Goal: Transaction & Acquisition: Purchase product/service

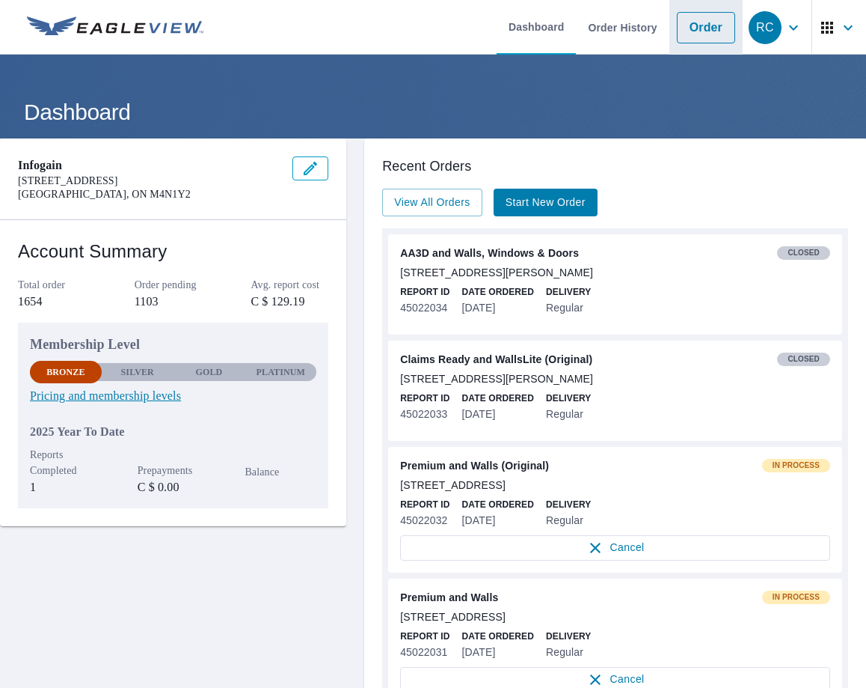
click at [706, 32] on link "Order" at bounding box center [706, 27] width 58 height 31
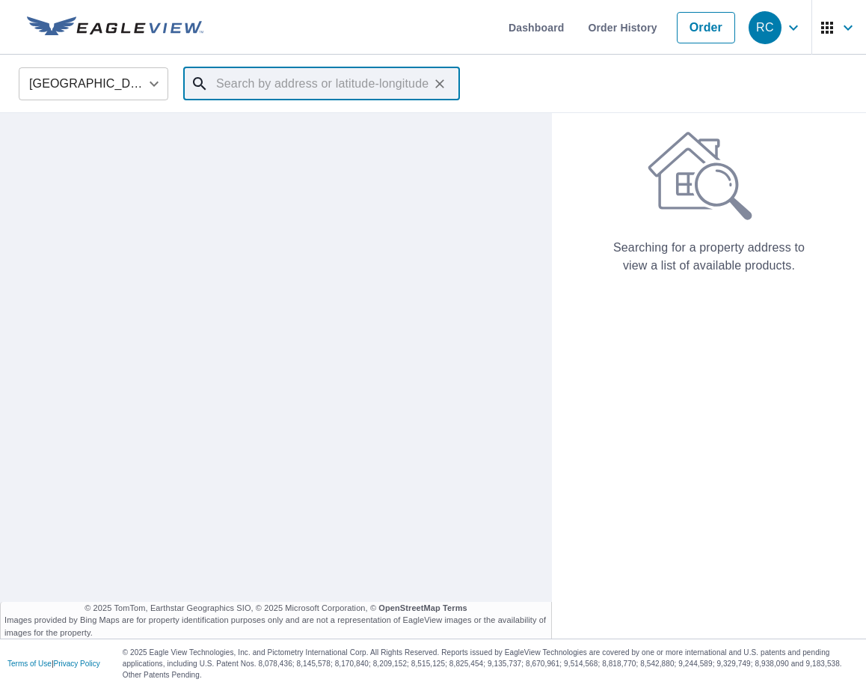
click at [322, 94] on input "text" at bounding box center [322, 84] width 213 height 42
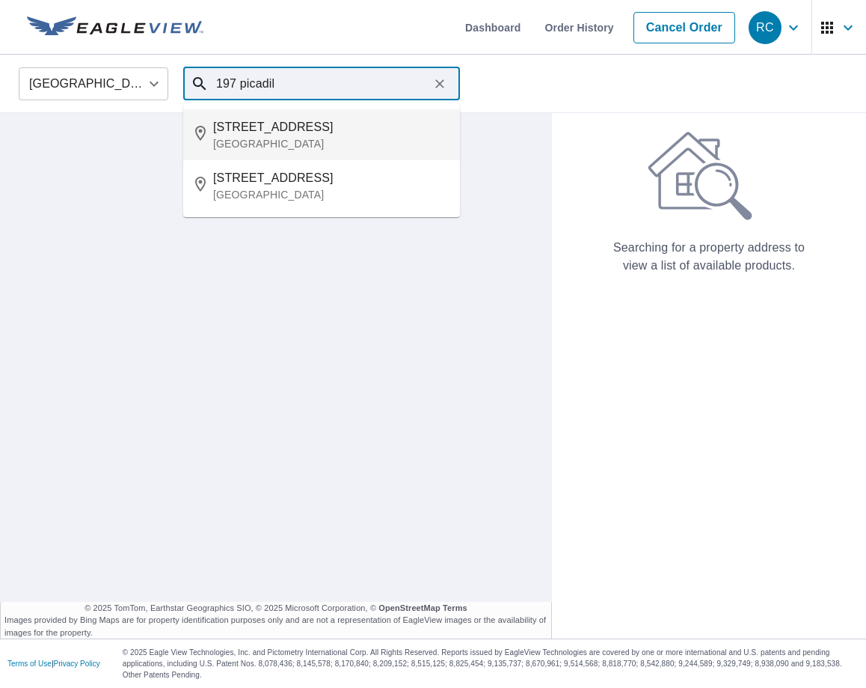
click at [282, 135] on span "[STREET_ADDRESS]" at bounding box center [330, 127] width 235 height 18
type input "[STREET_ADDRESS][PERSON_NAME]"
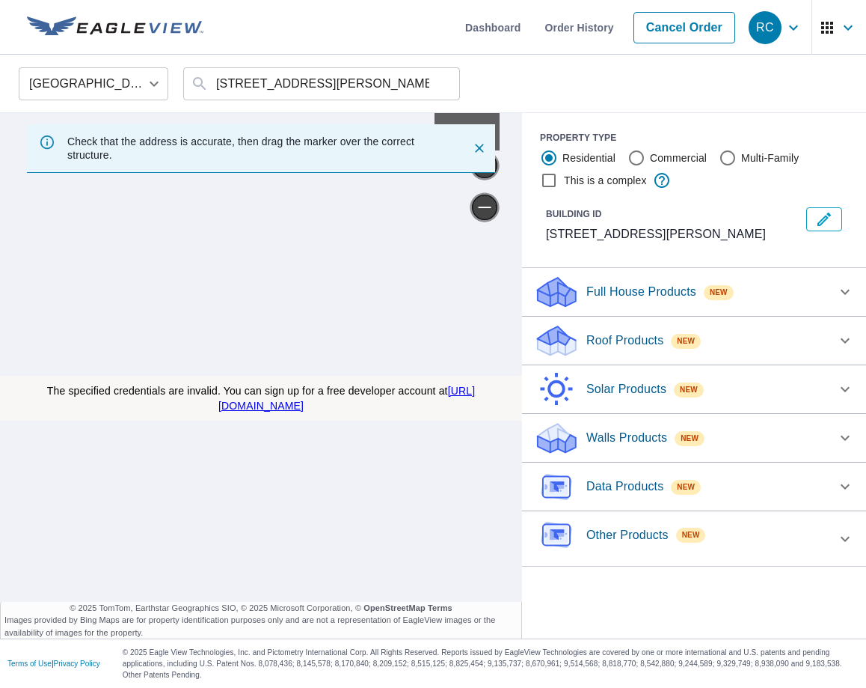
click at [652, 526] on p "Other Products" at bounding box center [628, 535] width 82 height 18
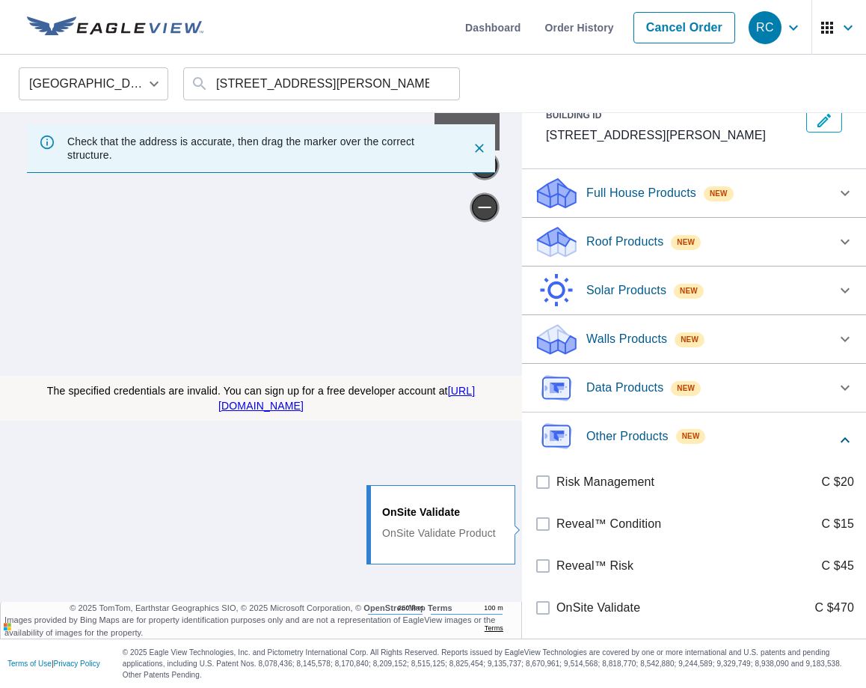
scroll to position [185, 0]
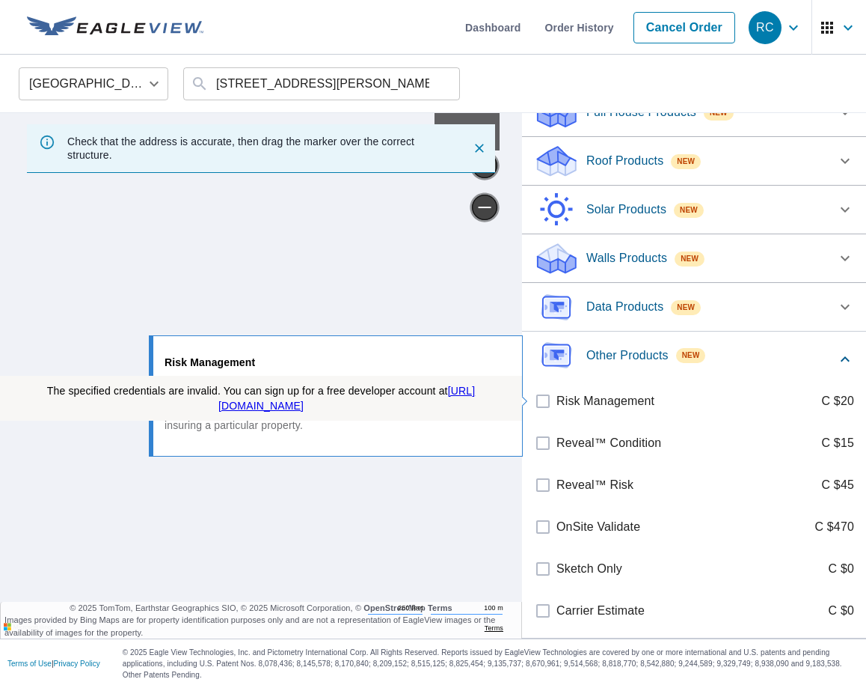
click at [584, 397] on p "Risk Management" at bounding box center [606, 401] width 98 height 18
click at [557, 397] on input "Risk Management C $20" at bounding box center [545, 401] width 22 height 18
checkbox input "true"
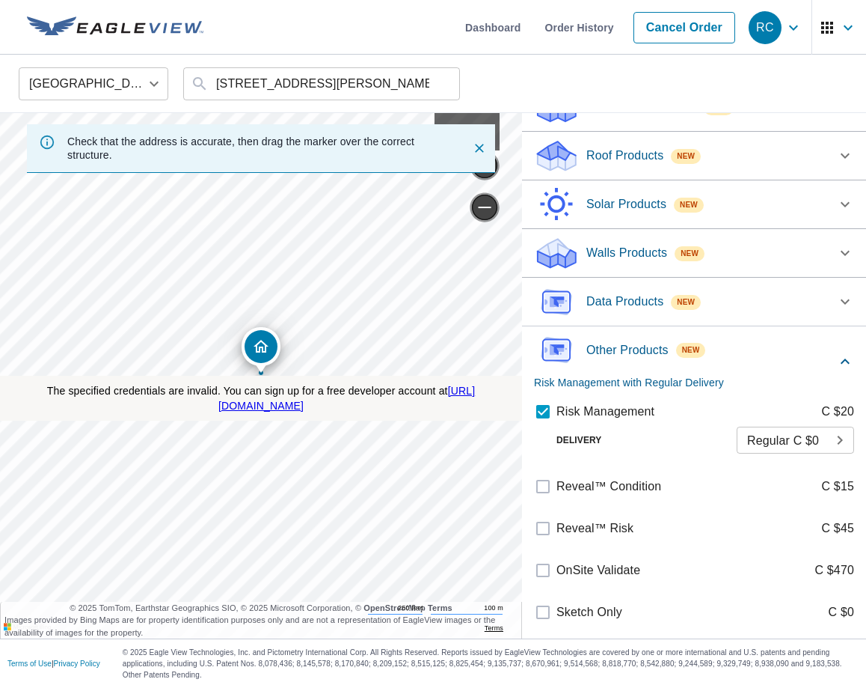
scroll to position [233, 0]
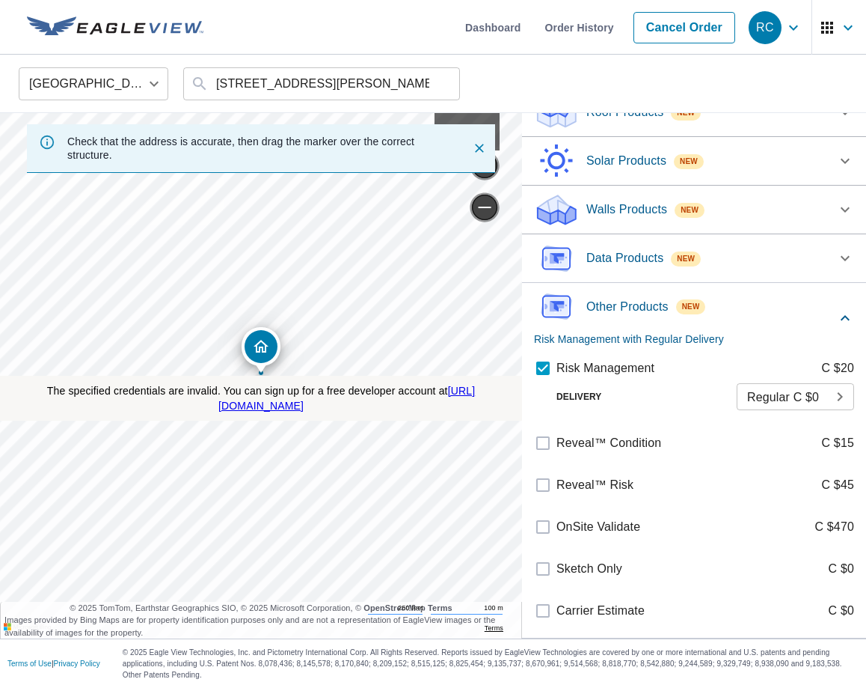
click at [636, 304] on p "Other Products" at bounding box center [628, 307] width 82 height 18
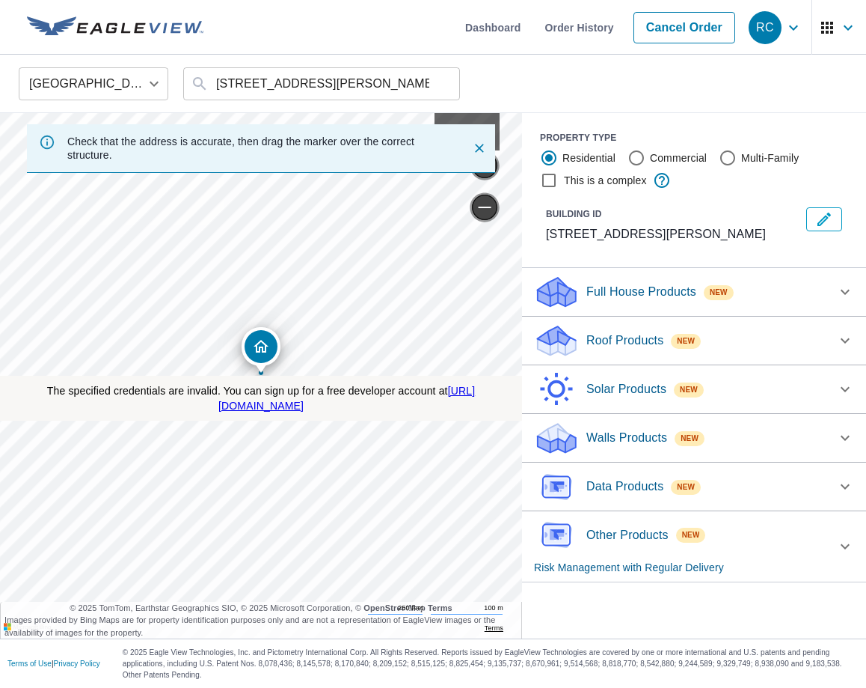
scroll to position [0, 0]
click at [629, 482] on p "Data Products" at bounding box center [625, 486] width 77 height 18
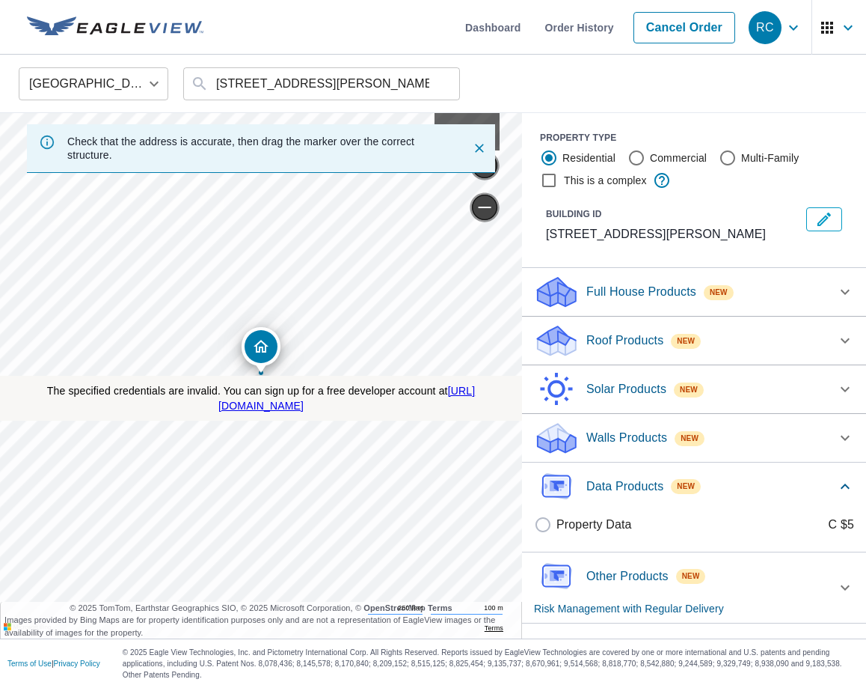
click at [581, 523] on p "Property Data" at bounding box center [595, 525] width 76 height 18
click at [557, 523] on input "Property Data C $5" at bounding box center [545, 525] width 22 height 18
checkbox input "true"
checkbox input "false"
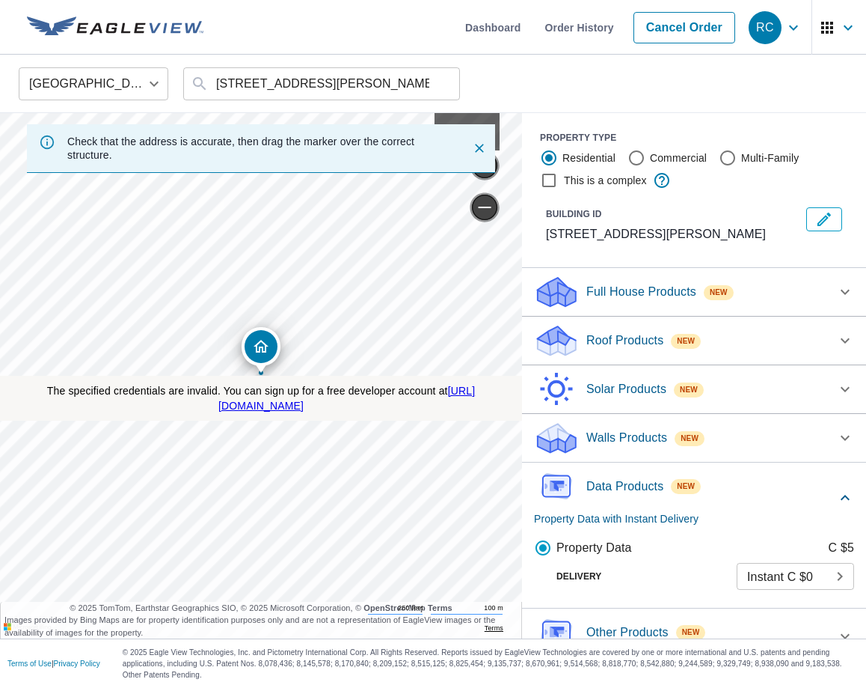
scroll to position [26, 0]
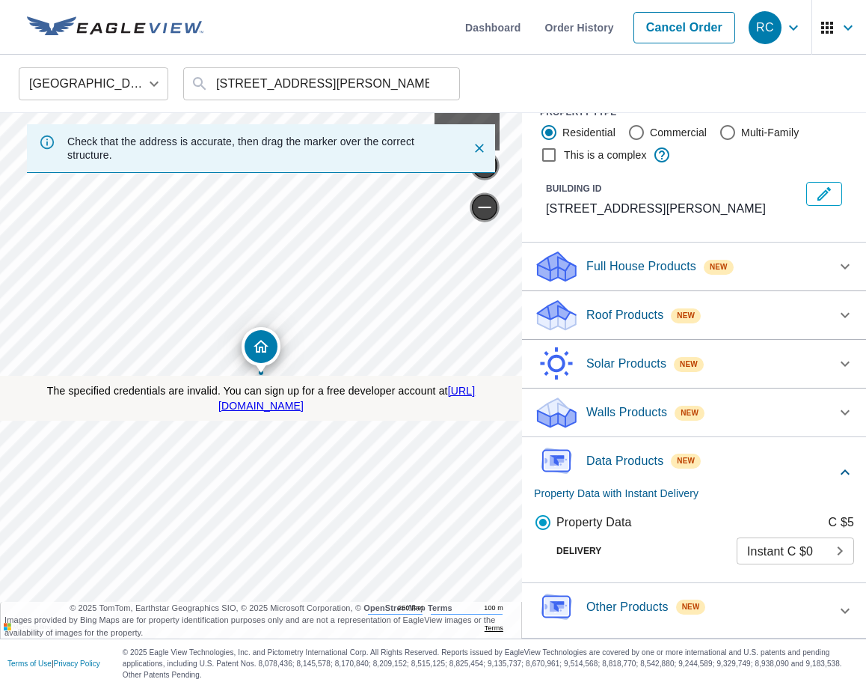
click at [620, 611] on p "Other Products" at bounding box center [628, 607] width 82 height 18
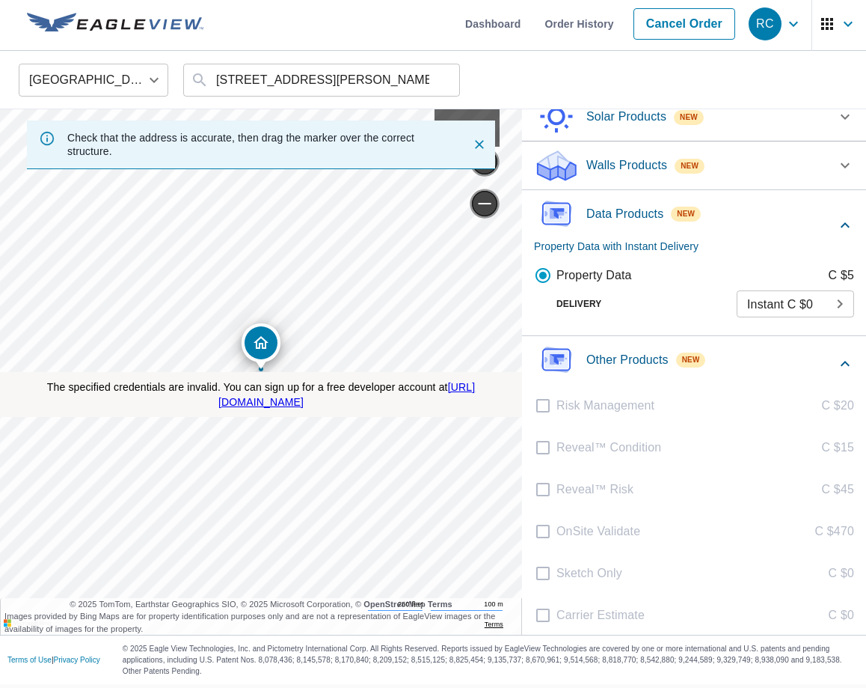
scroll to position [0, 0]
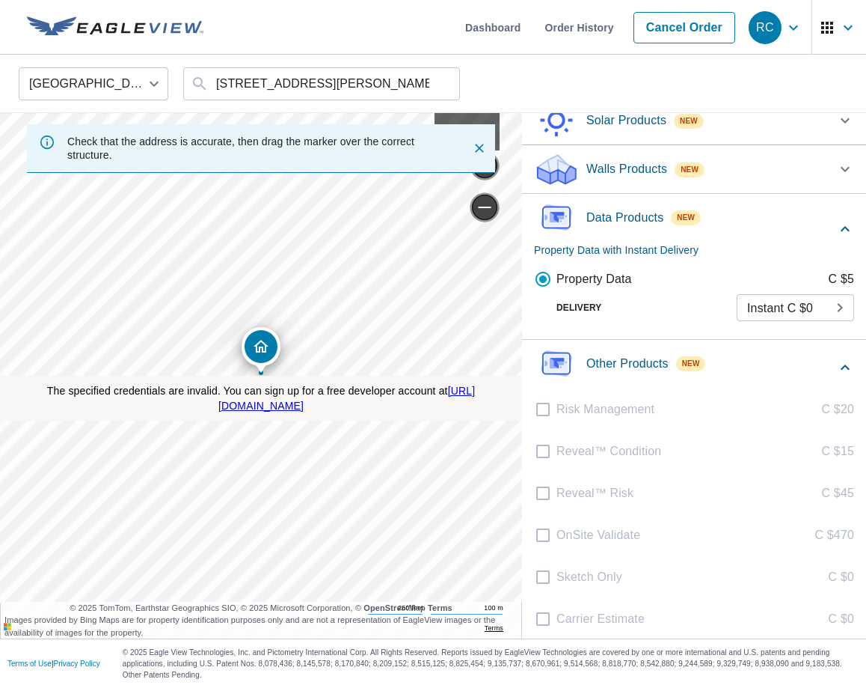
click at [644, 360] on p "Other Products" at bounding box center [628, 364] width 82 height 18
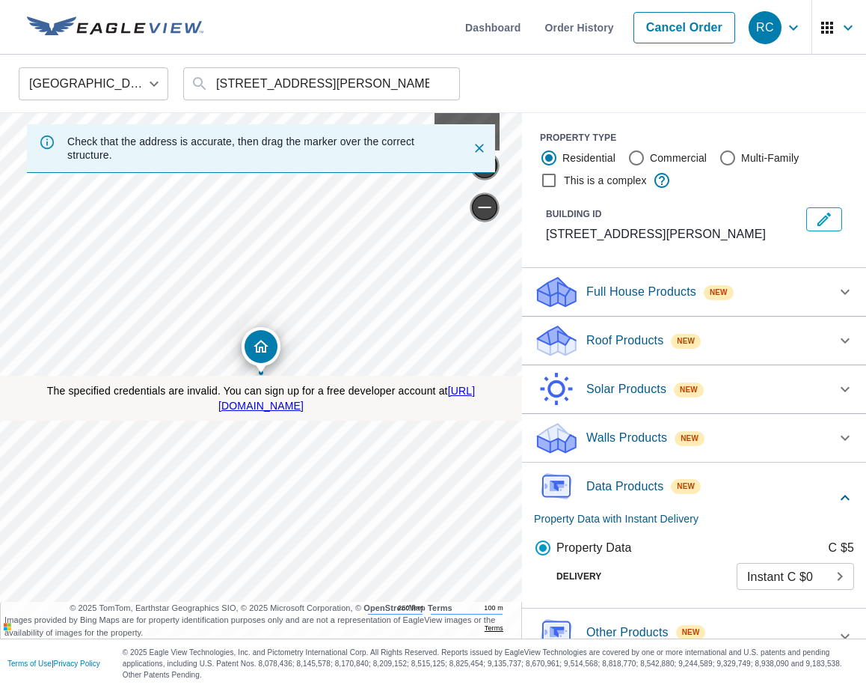
scroll to position [26, 0]
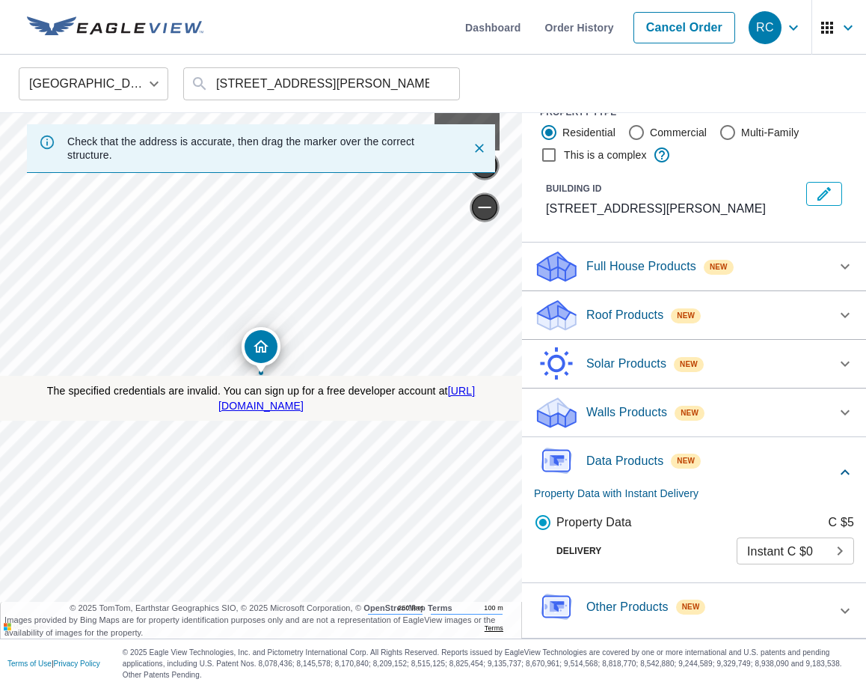
click at [625, 605] on p "Other Products" at bounding box center [628, 607] width 82 height 18
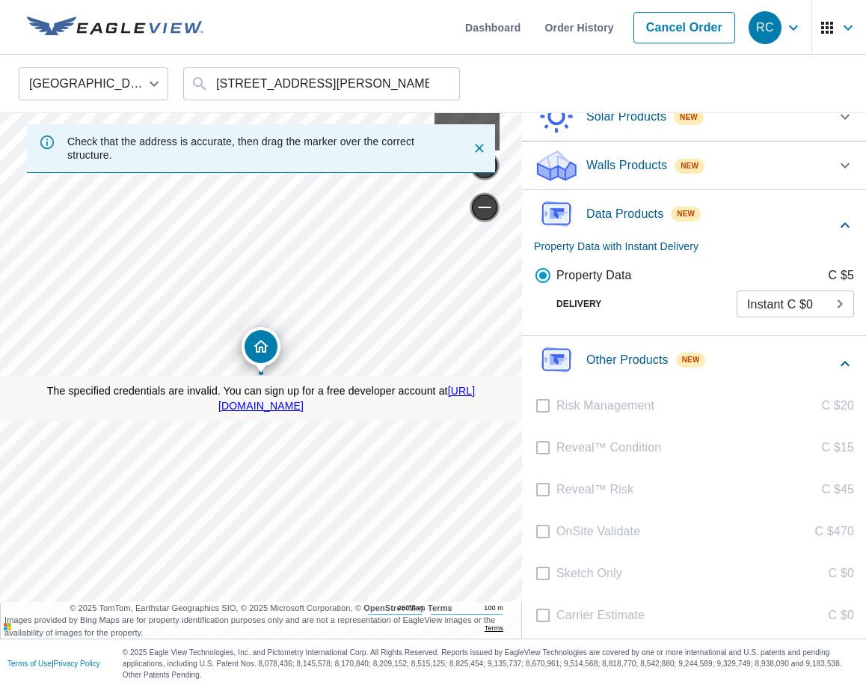
scroll to position [283, 0]
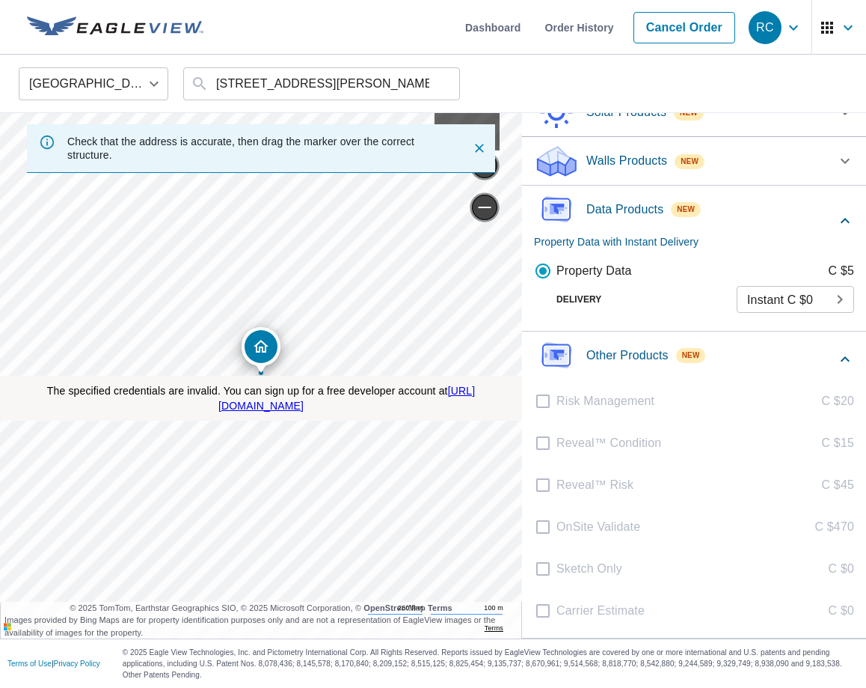
click at [605, 346] on p "Other Products" at bounding box center [628, 355] width 82 height 18
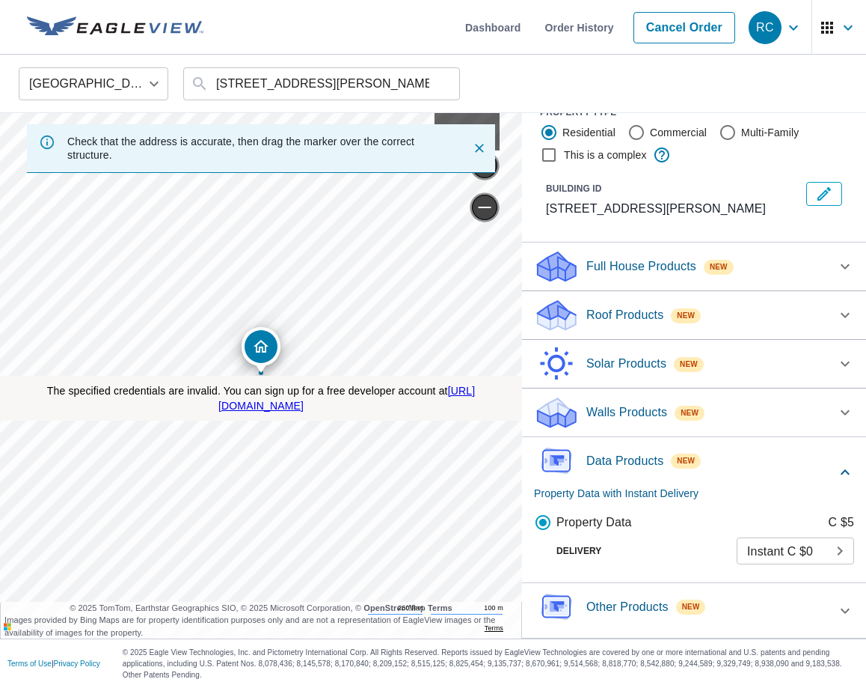
scroll to position [26, 0]
click at [736, 602] on div "Other Products New" at bounding box center [680, 610] width 293 height 43
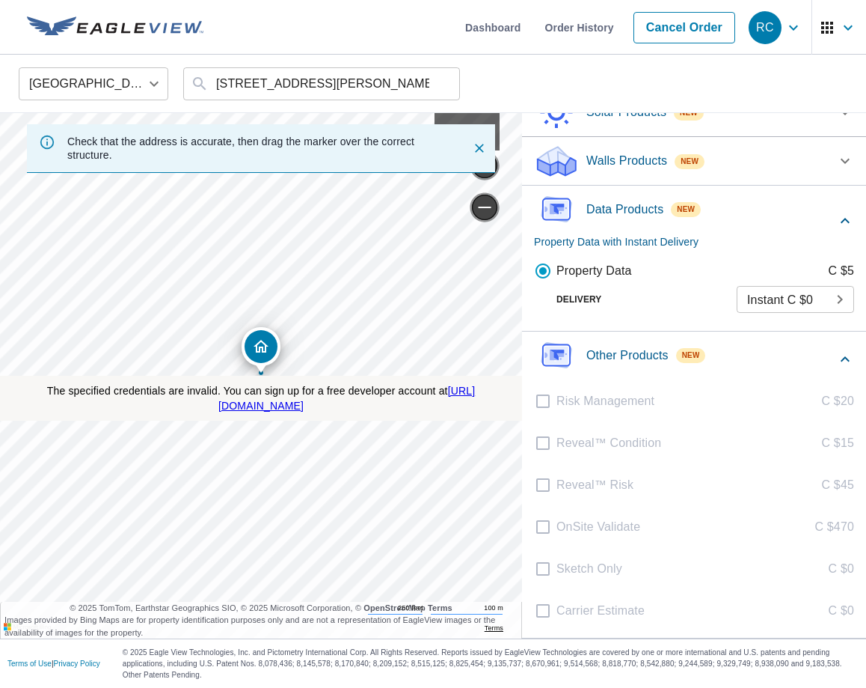
scroll to position [0, 0]
click at [780, 31] on div "RC" at bounding box center [765, 27] width 33 height 33
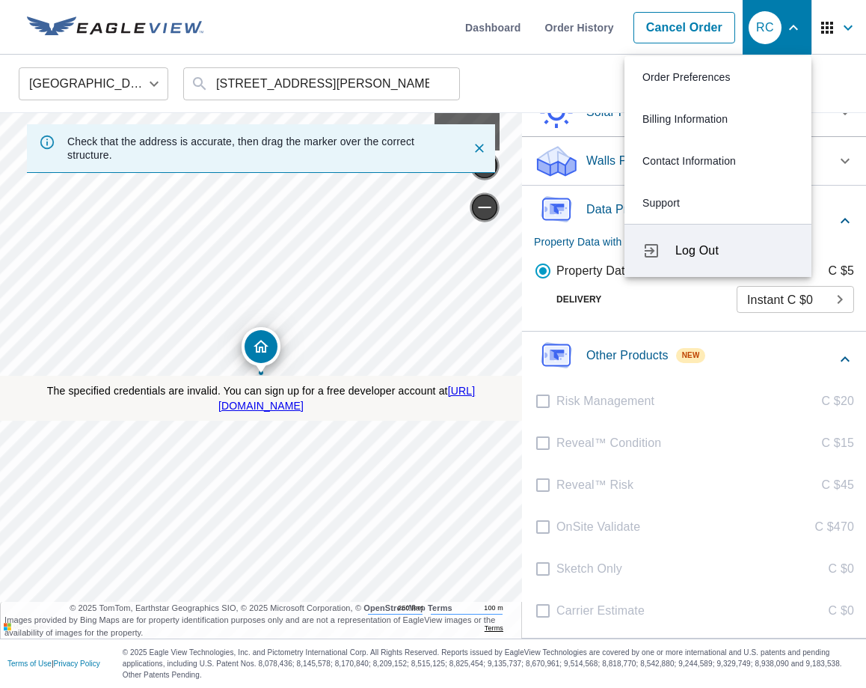
click at [711, 250] on span "Log Out" at bounding box center [735, 251] width 118 height 18
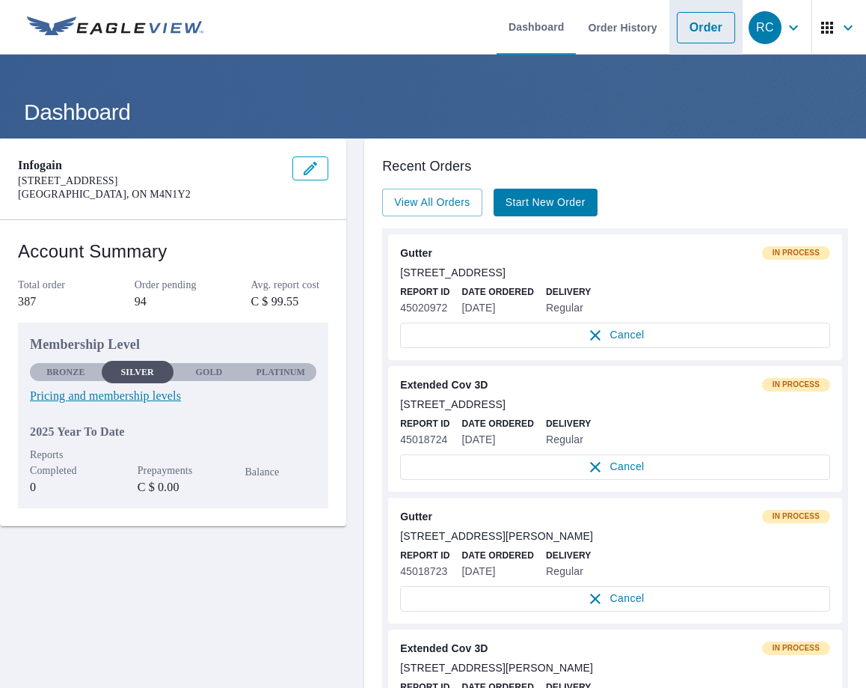
click at [704, 37] on link "Order" at bounding box center [706, 27] width 58 height 31
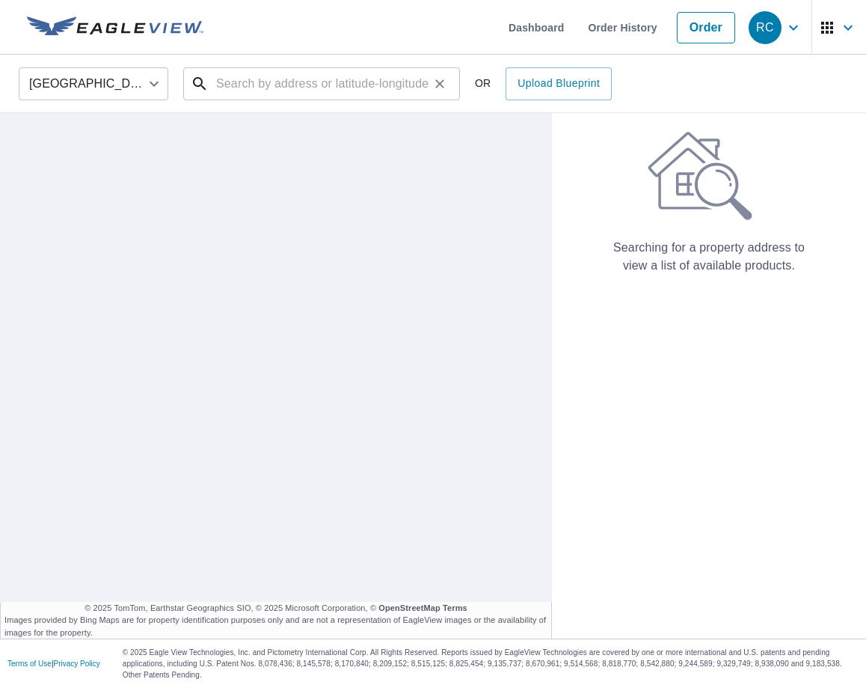
click at [370, 83] on input "text" at bounding box center [322, 84] width 213 height 42
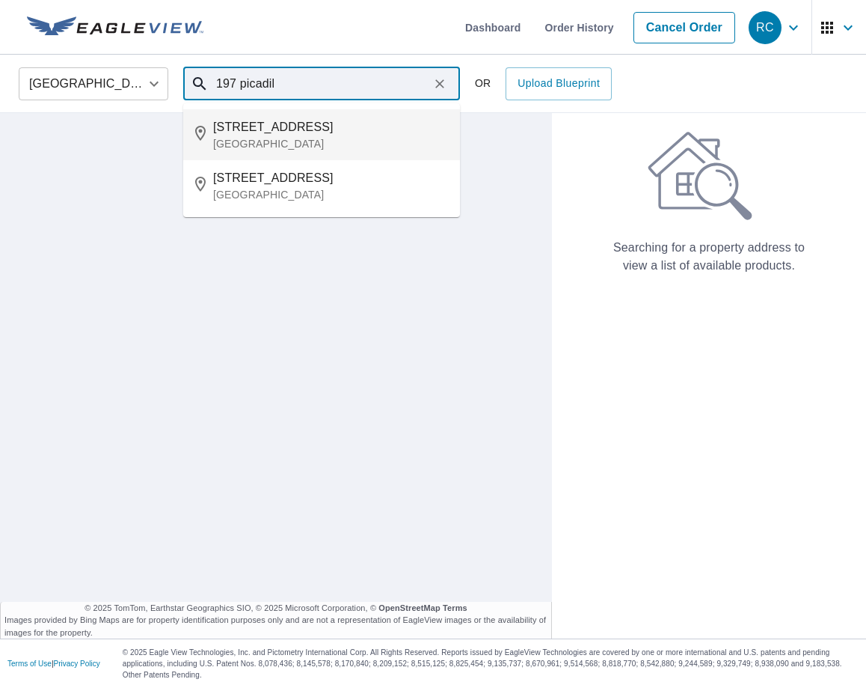
click at [300, 138] on p "[GEOGRAPHIC_DATA]" at bounding box center [330, 143] width 235 height 15
type input "[STREET_ADDRESS][PERSON_NAME]"
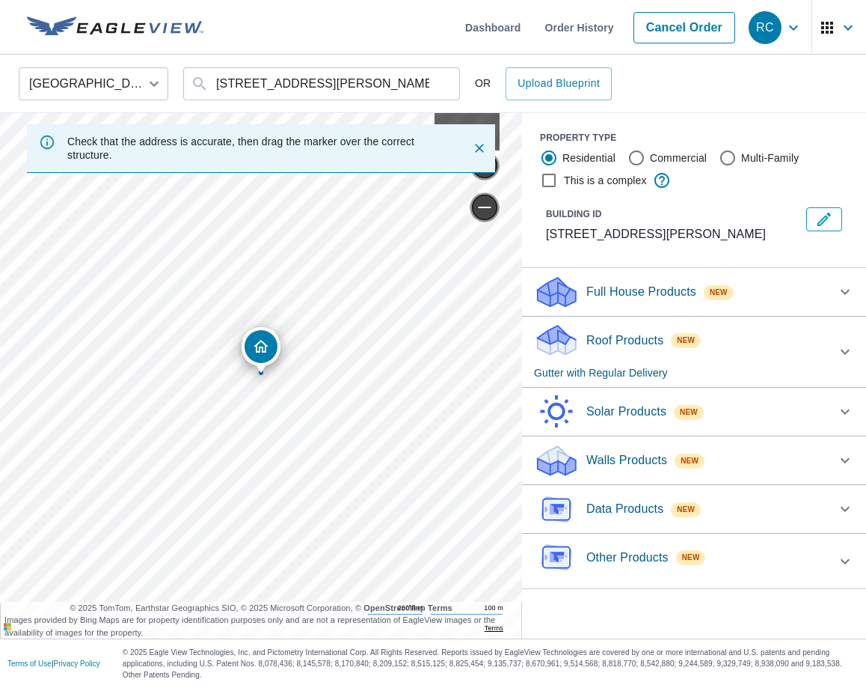
click at [769, 551] on div "Other Products New" at bounding box center [680, 560] width 293 height 43
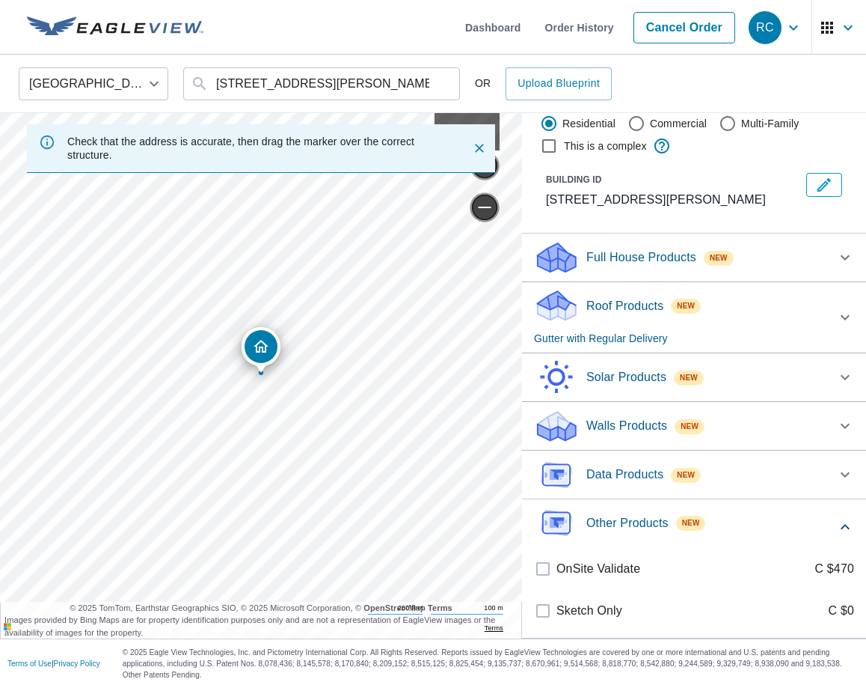
click at [695, 476] on span "New" at bounding box center [686, 475] width 18 height 12
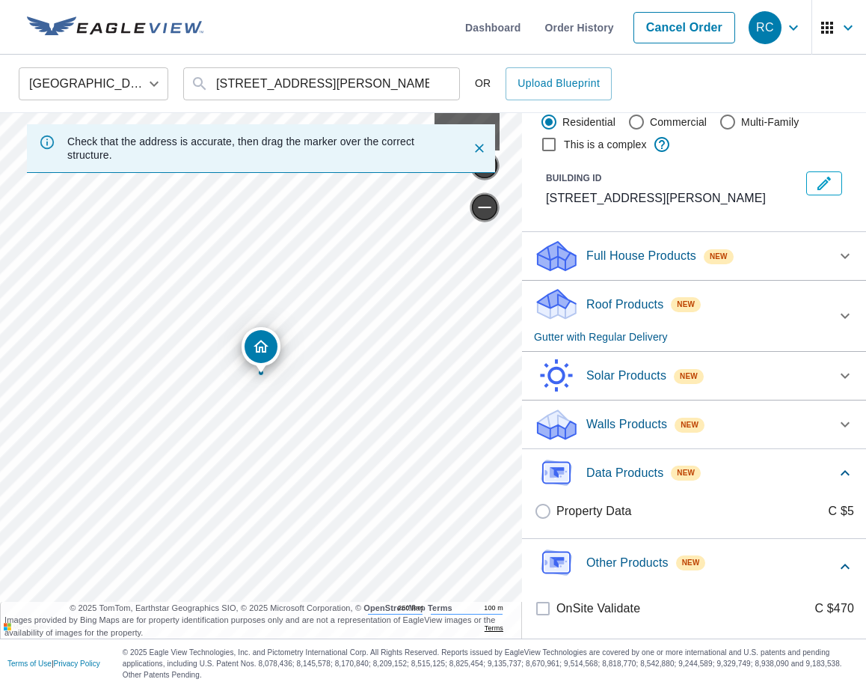
click at [603, 508] on p "Property Data" at bounding box center [595, 511] width 76 height 18
click at [557, 508] on input "Property Data C $5" at bounding box center [545, 511] width 22 height 18
checkbox input "true"
checkbox input "false"
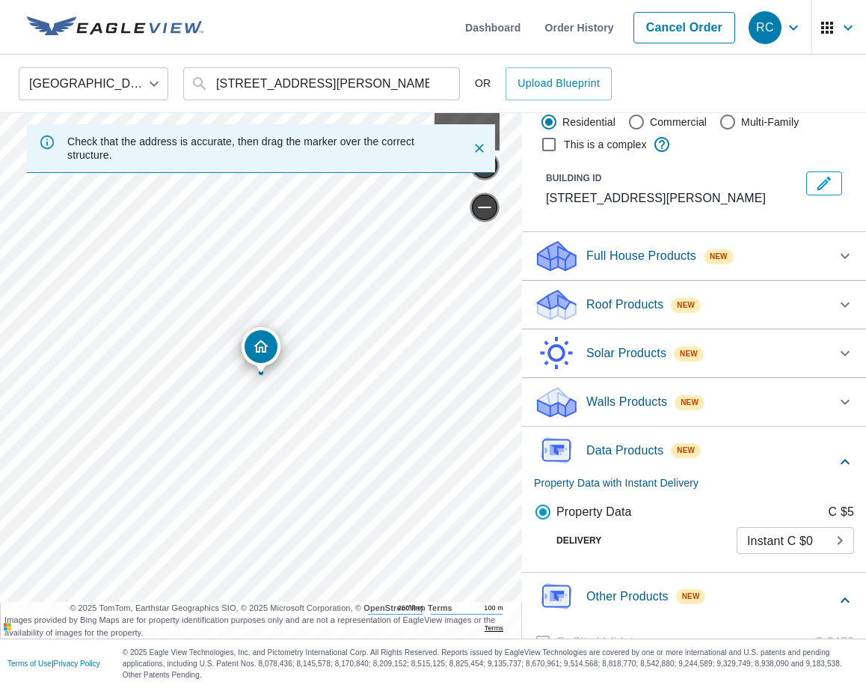
scroll to position [111, 0]
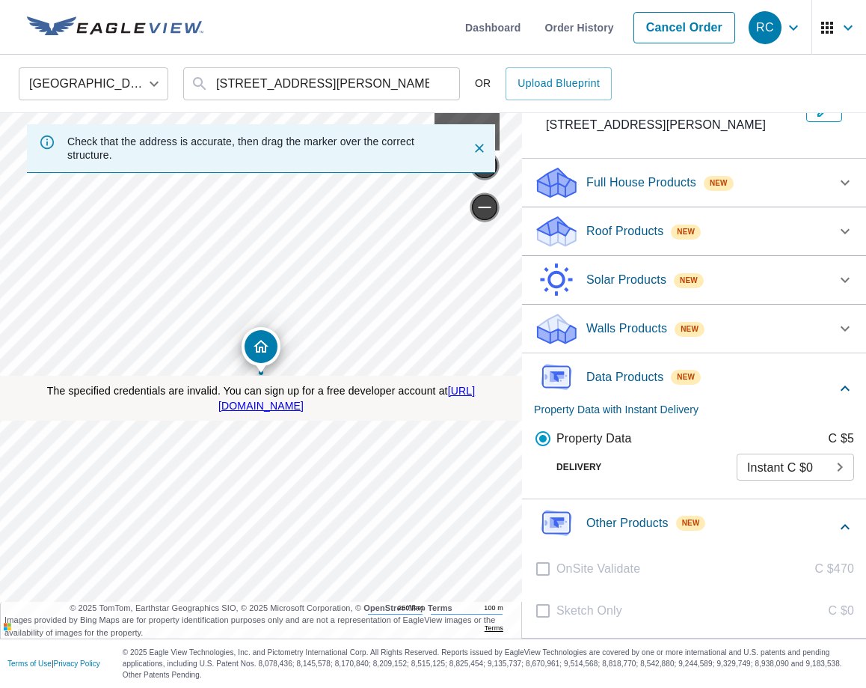
click at [729, 373] on div "Data Products New Property Data with Instant Delivery" at bounding box center [685, 388] width 302 height 58
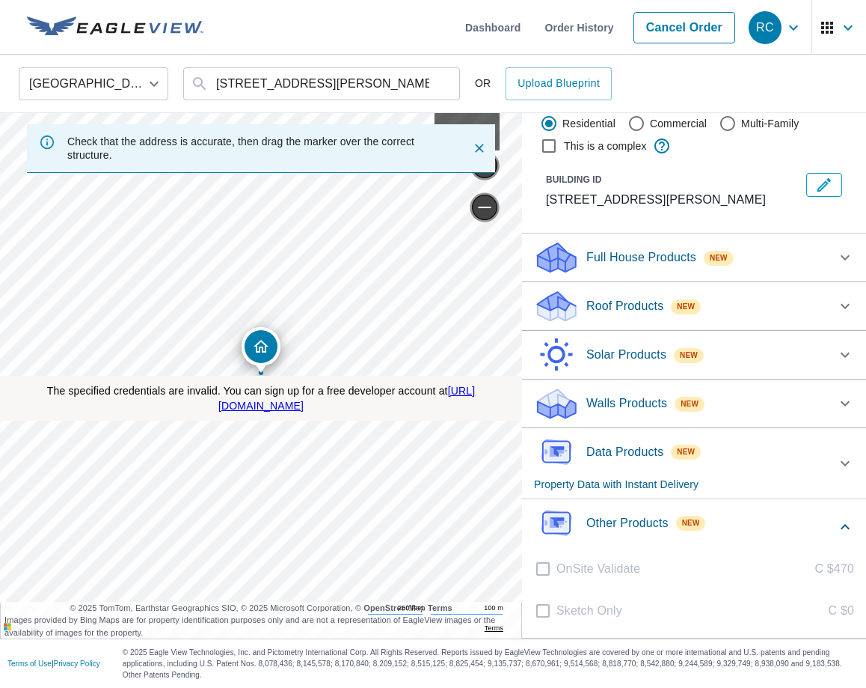
scroll to position [36, 0]
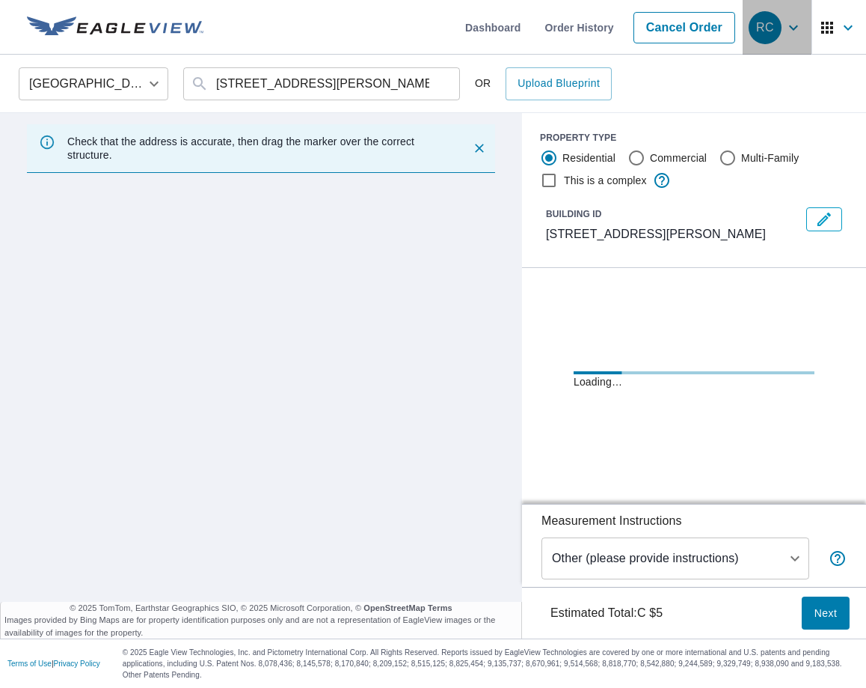
click at [777, 37] on div "RC" at bounding box center [765, 27] width 33 height 33
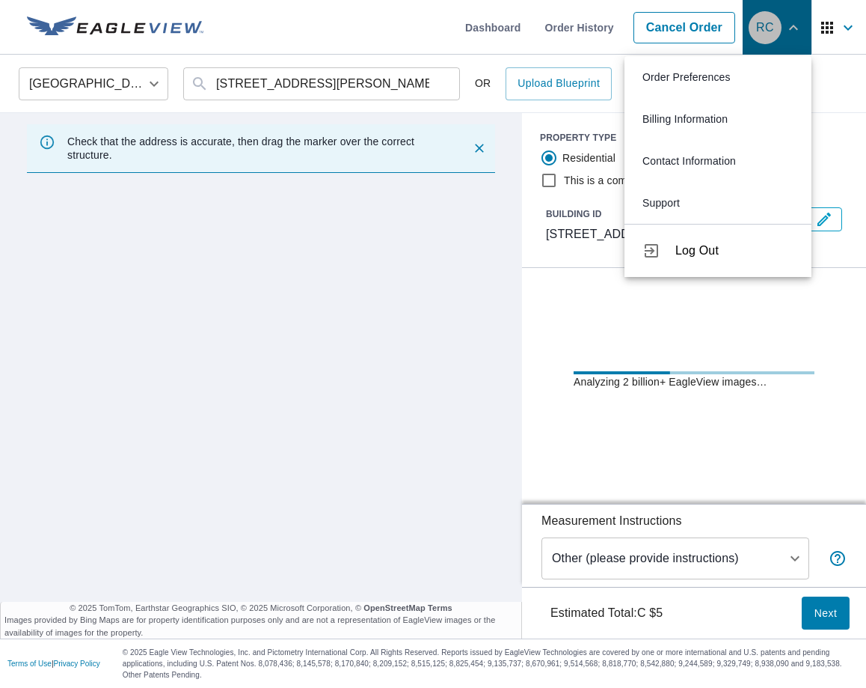
click at [777, 37] on div "RC" at bounding box center [765, 27] width 33 height 33
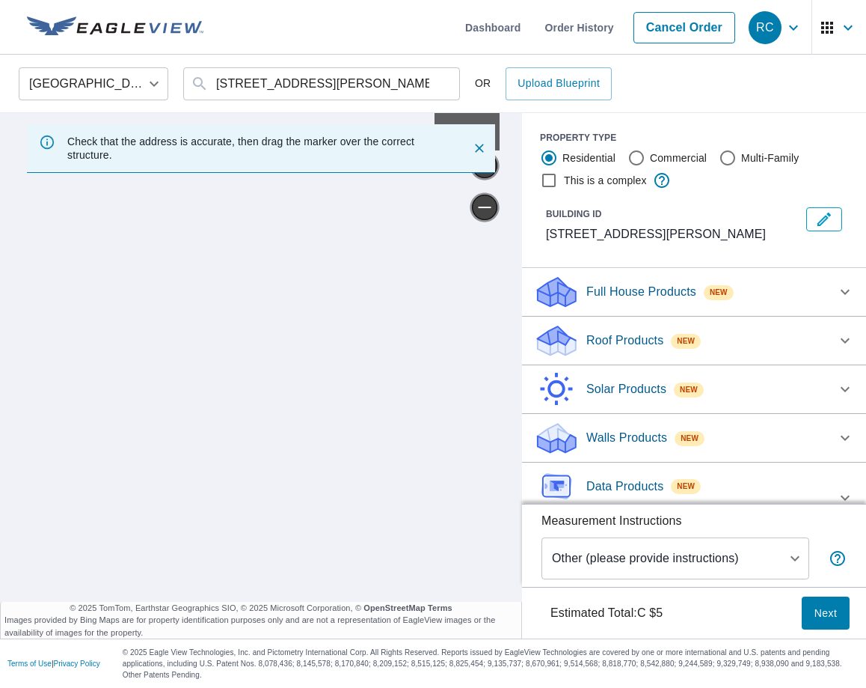
scroll to position [30, 0]
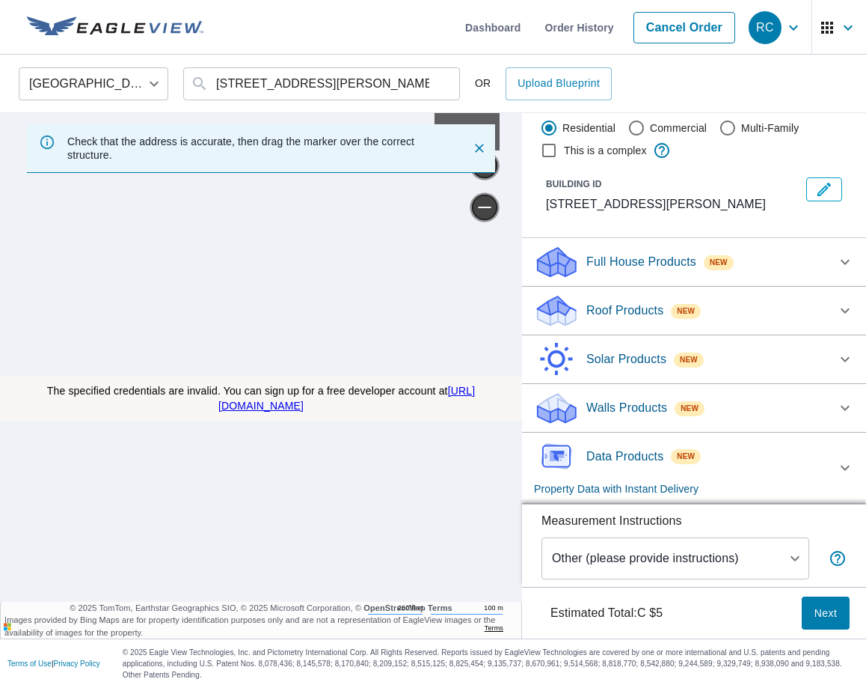
click at [675, 460] on div "New" at bounding box center [686, 456] width 30 height 18
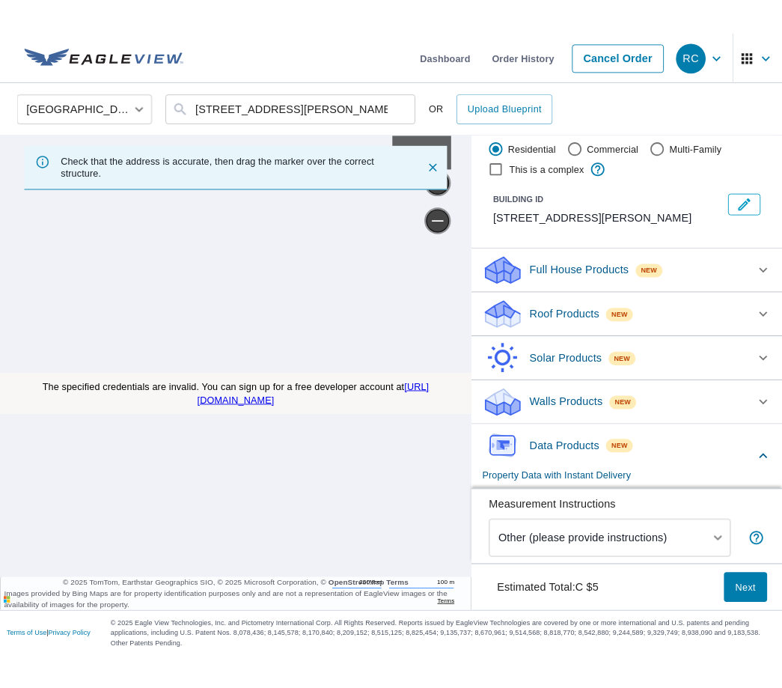
scroll to position [106, 0]
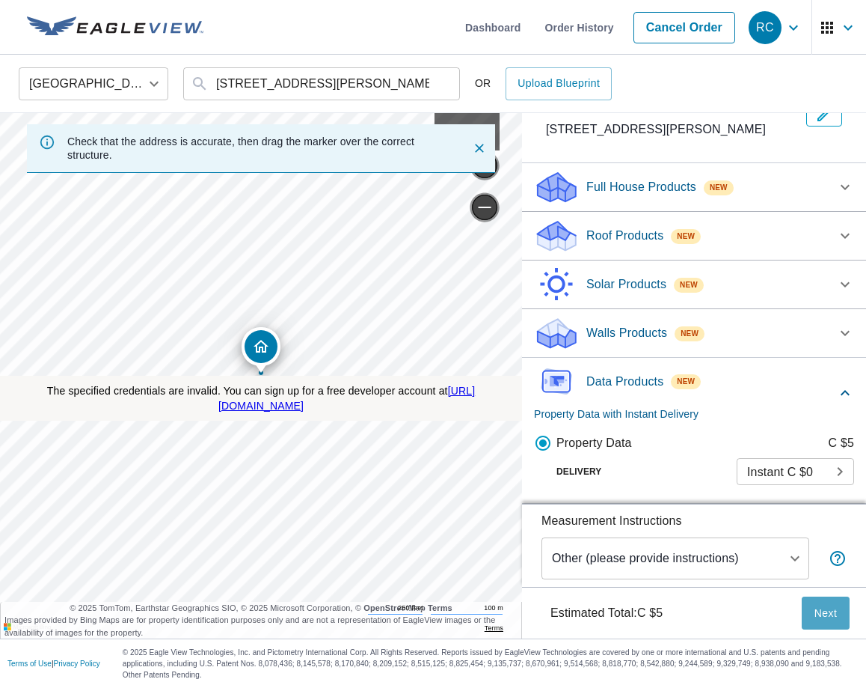
click at [824, 609] on span "Next" at bounding box center [826, 613] width 24 height 19
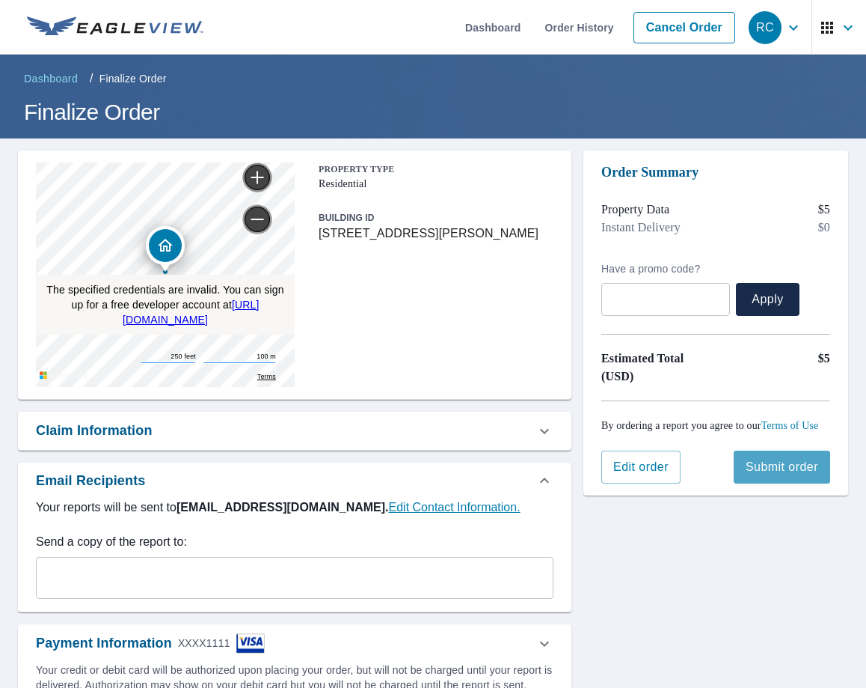
click at [772, 475] on span "Submit order" at bounding box center [782, 467] width 73 height 16
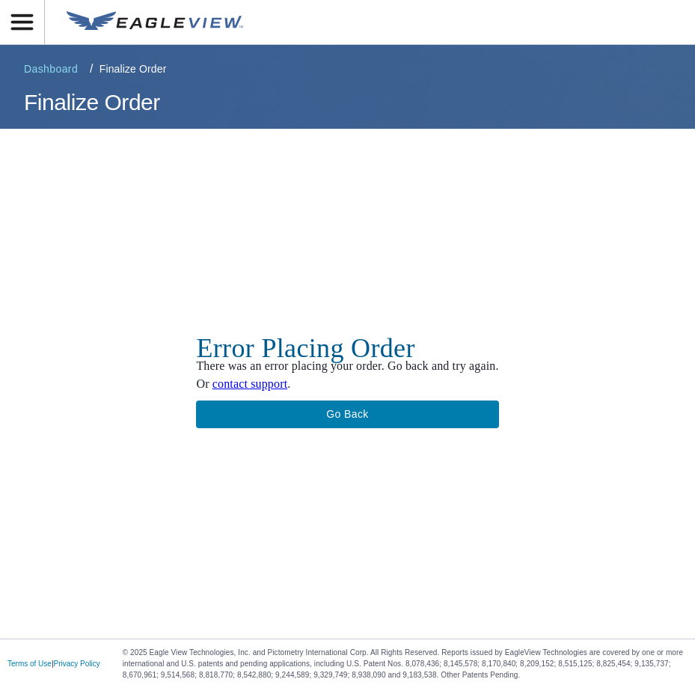
click at [409, 401] on button "Go back" at bounding box center [347, 414] width 302 height 28
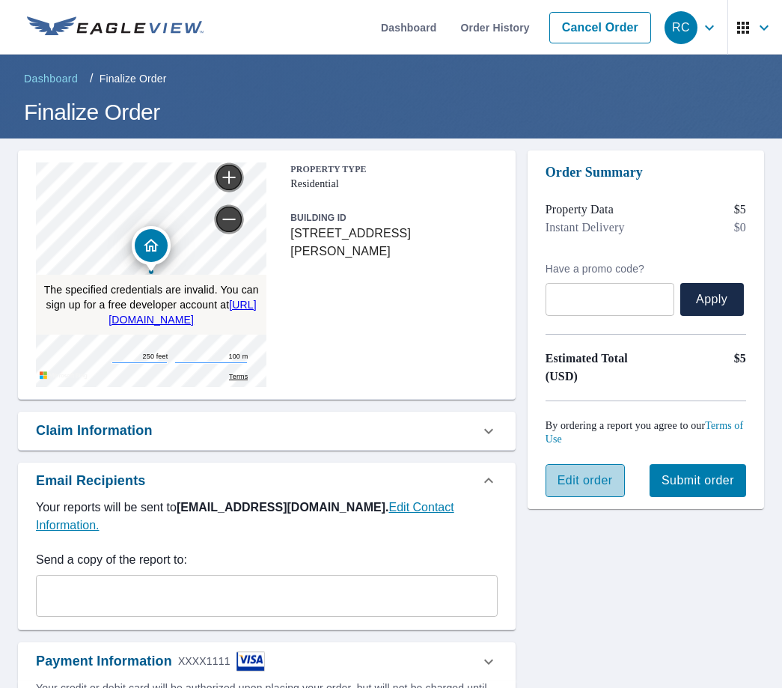
click at [571, 481] on span "Edit order" at bounding box center [584, 480] width 55 height 16
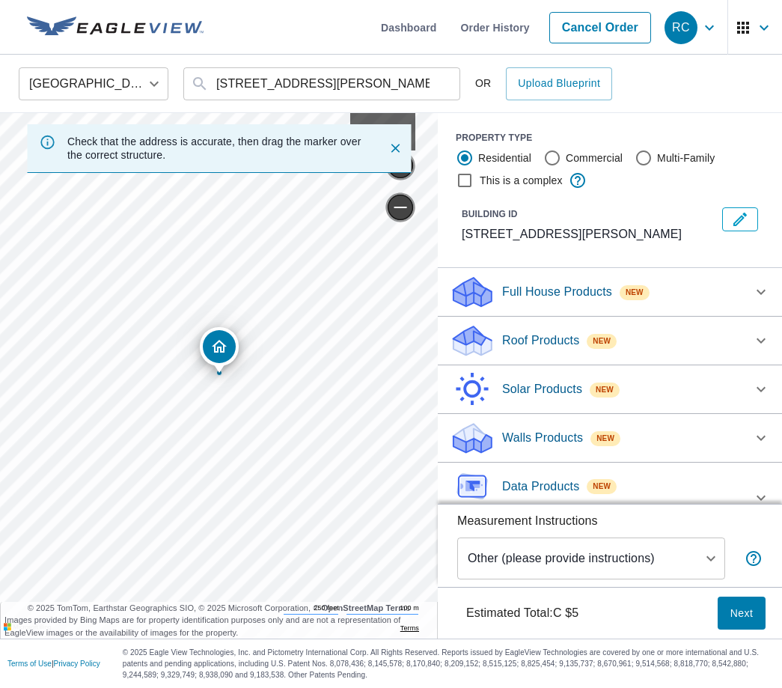
click at [551, 319] on div "Roof Products New Premium C $35 - C $110 Premium C $35 - C $110 ClaimsReady™ C …" at bounding box center [610, 341] width 344 height 49
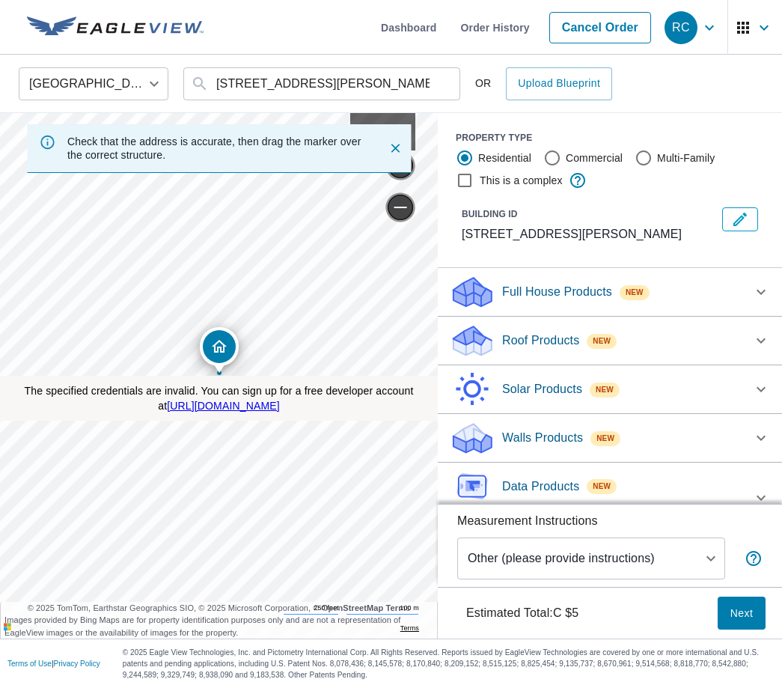
click at [542, 332] on p "Roof Products" at bounding box center [540, 340] width 77 height 18
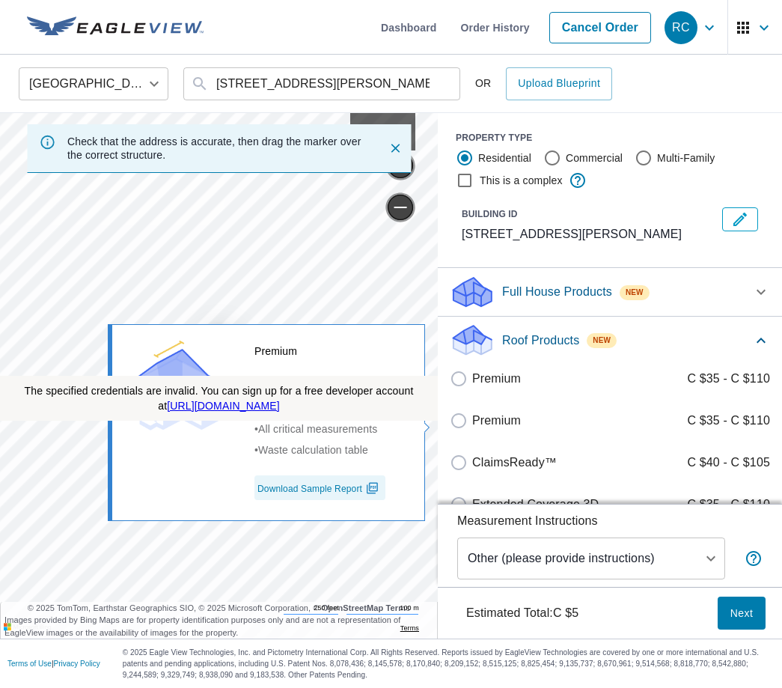
click at [494, 426] on p "Premium" at bounding box center [496, 421] width 49 height 18
click at [472, 426] on input "Premium C $35 - C $110" at bounding box center [461, 421] width 22 height 18
checkbox input "true"
checkbox input "false"
type input "1"
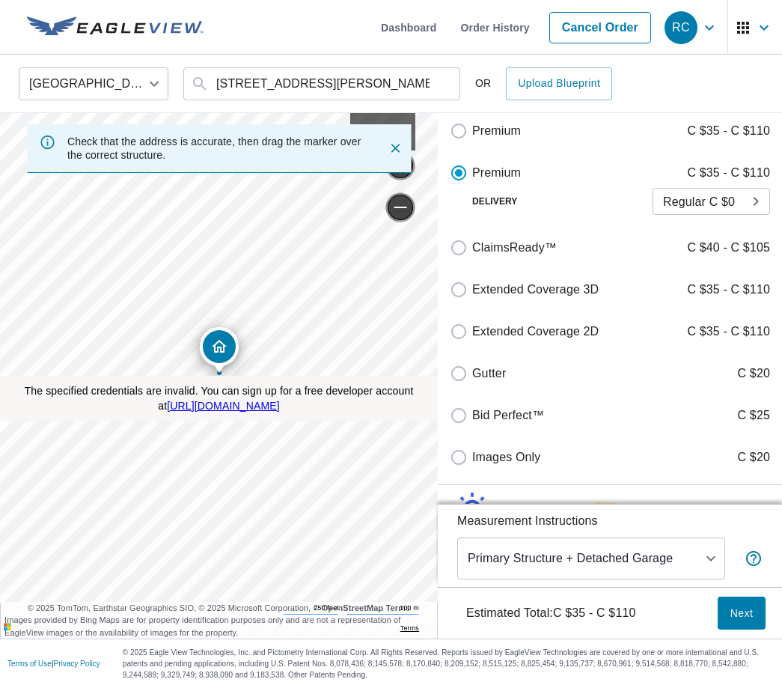
scroll to position [297, 0]
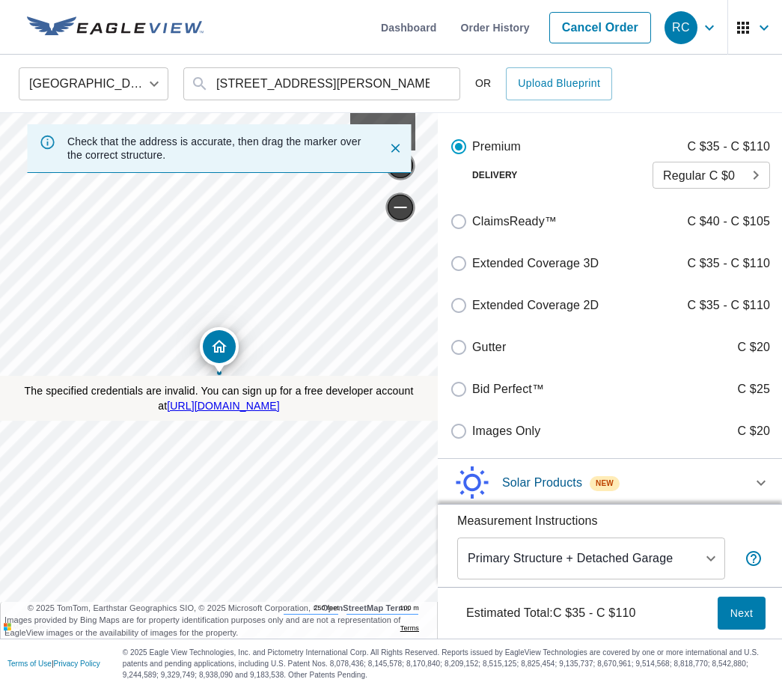
click at [756, 610] on button "Next" at bounding box center [742, 613] width 48 height 34
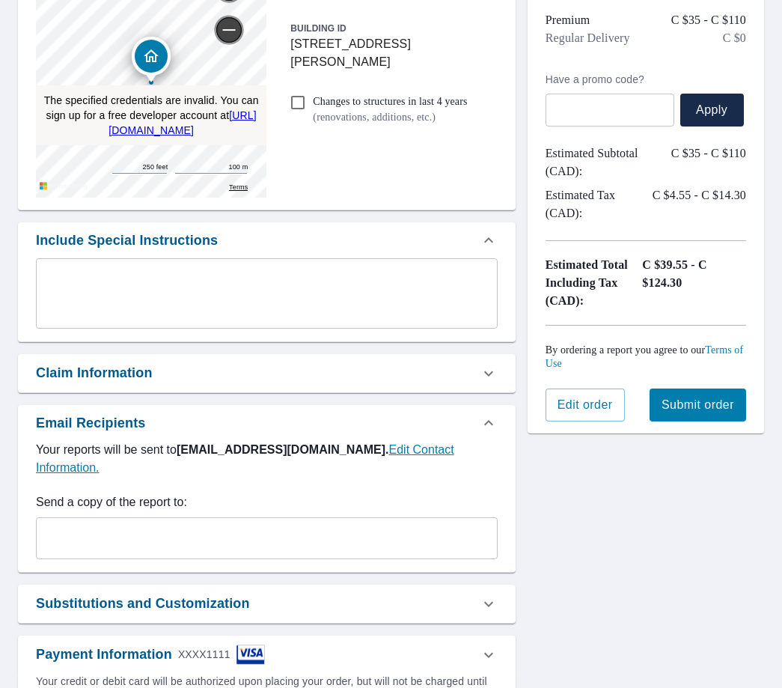
scroll to position [230, 0]
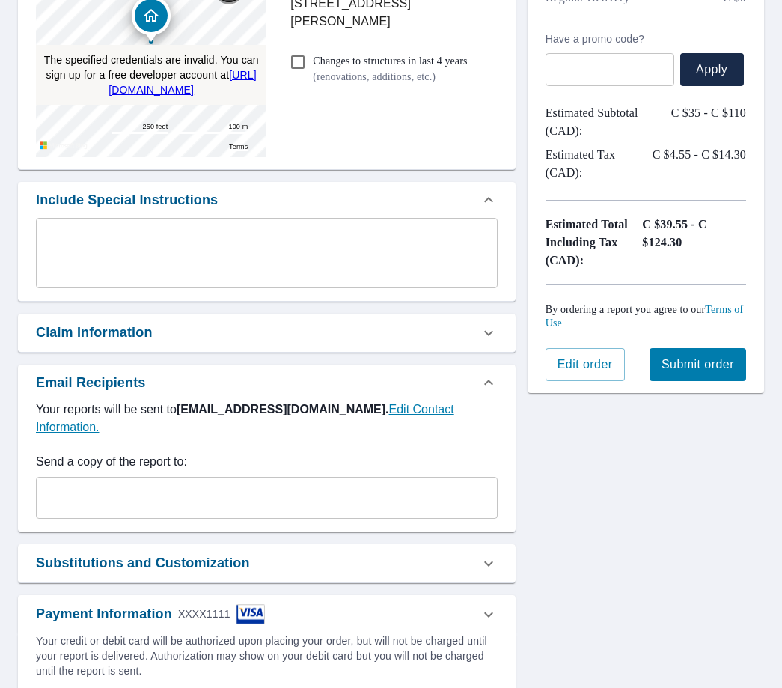
click at [676, 373] on span "Submit order" at bounding box center [697, 364] width 73 height 16
checkbox input "true"
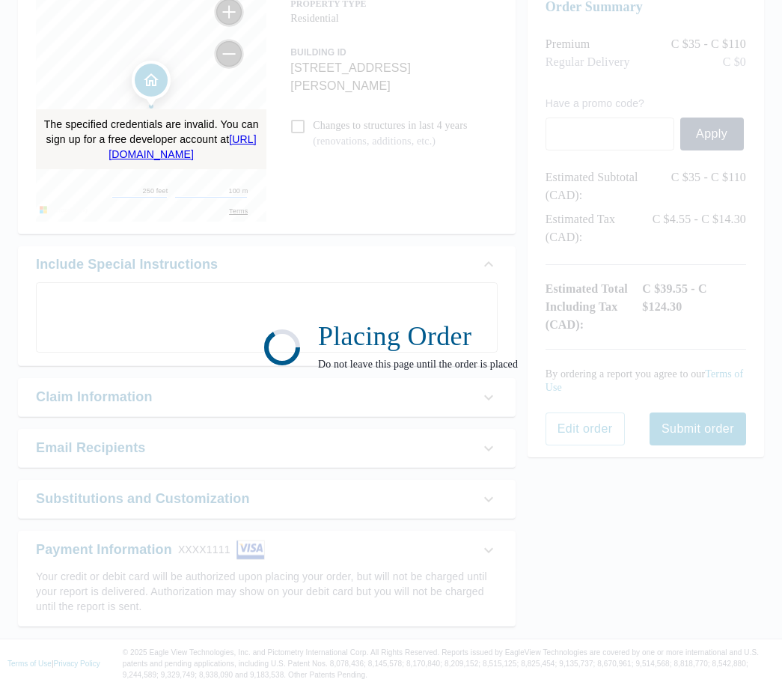
scroll to position [0, 0]
